Goal: Transaction & Acquisition: Subscribe to service/newsletter

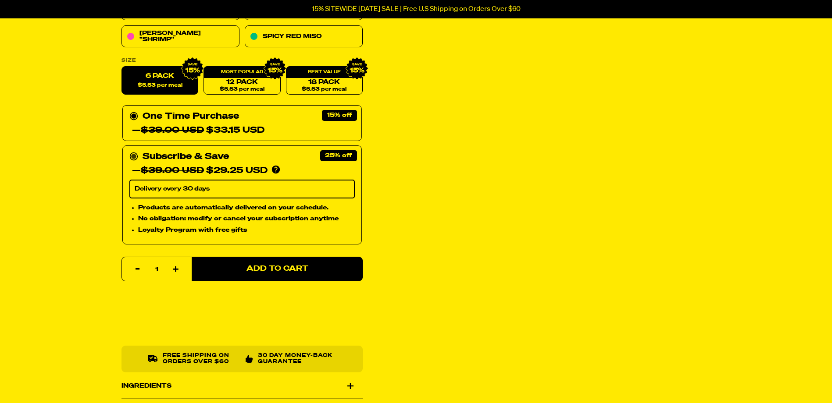
click at [129, 159] on icon at bounding box center [133, 157] width 9 height 9
click at [129, 150] on input "Subscribe & Save 25% — $39.00 USD $29.25 USD You'll receive your selected flavo…" at bounding box center [132, 150] width 6 height 0
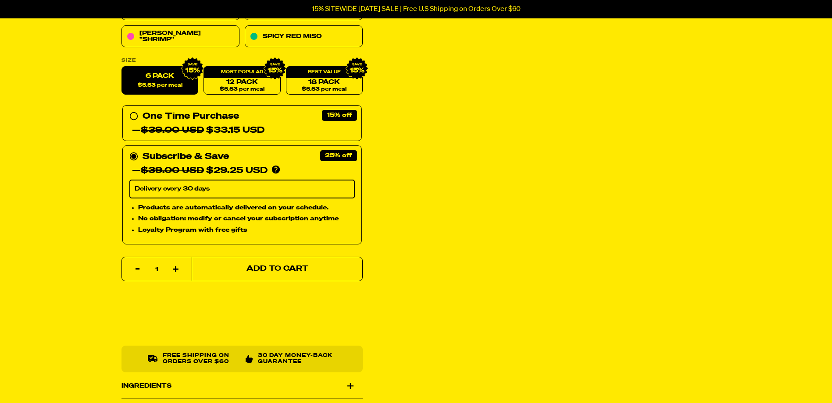
click at [267, 277] on button "Add to Cart" at bounding box center [277, 269] width 171 height 25
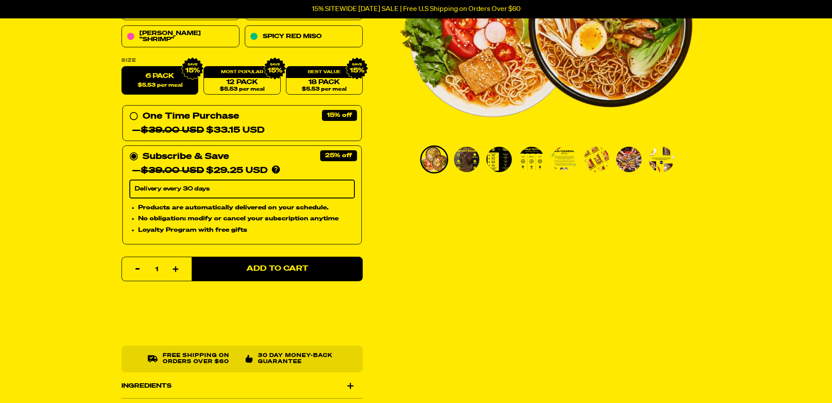
select select "Every 30 Days"
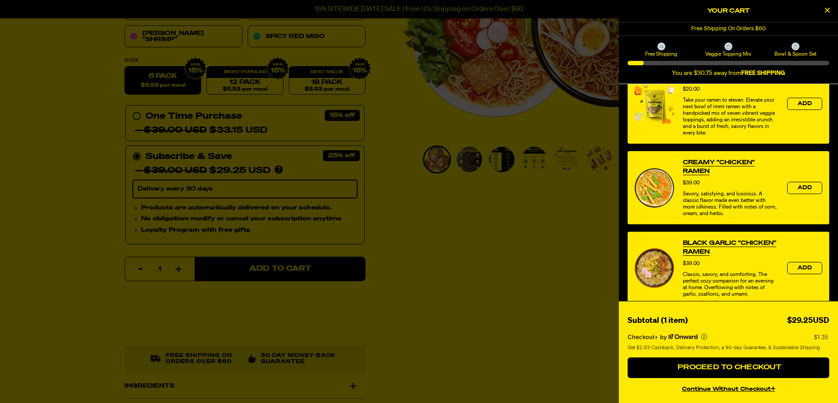
scroll to position [327, 0]
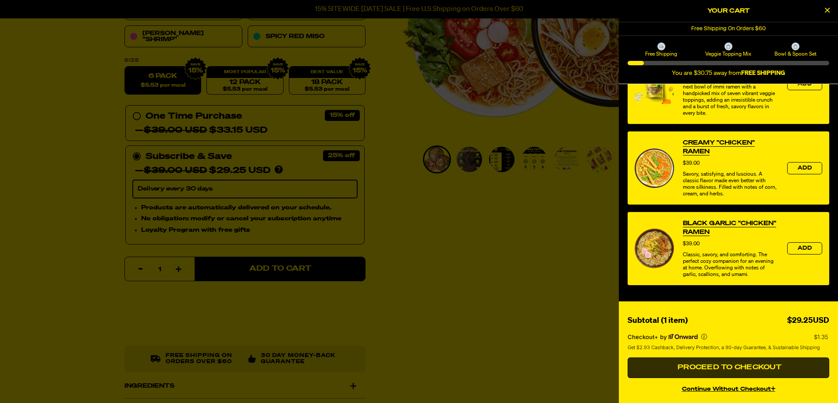
click at [703, 369] on span "Proceed to Checkout" at bounding box center [729, 367] width 106 height 7
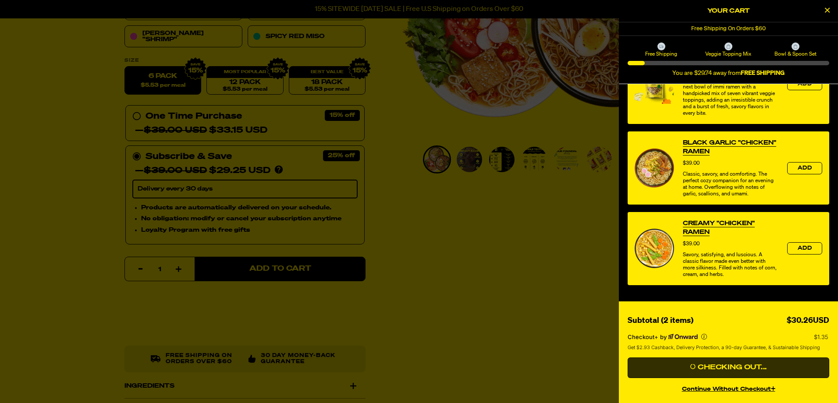
scroll to position [86, 0]
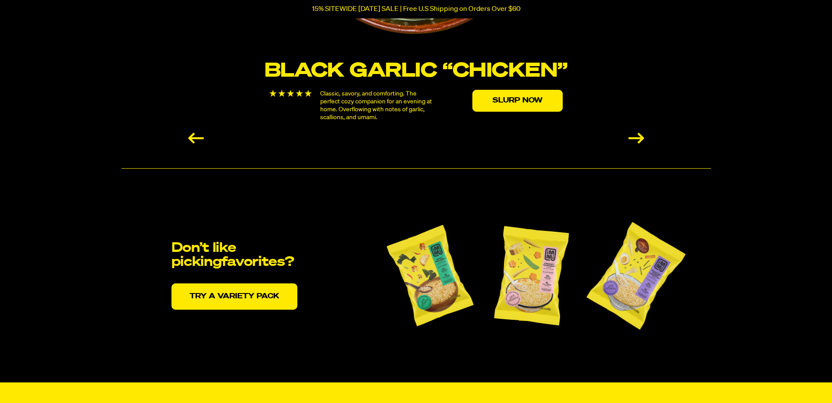
scroll to position [1710, 0]
